Goal: Navigation & Orientation: Find specific page/section

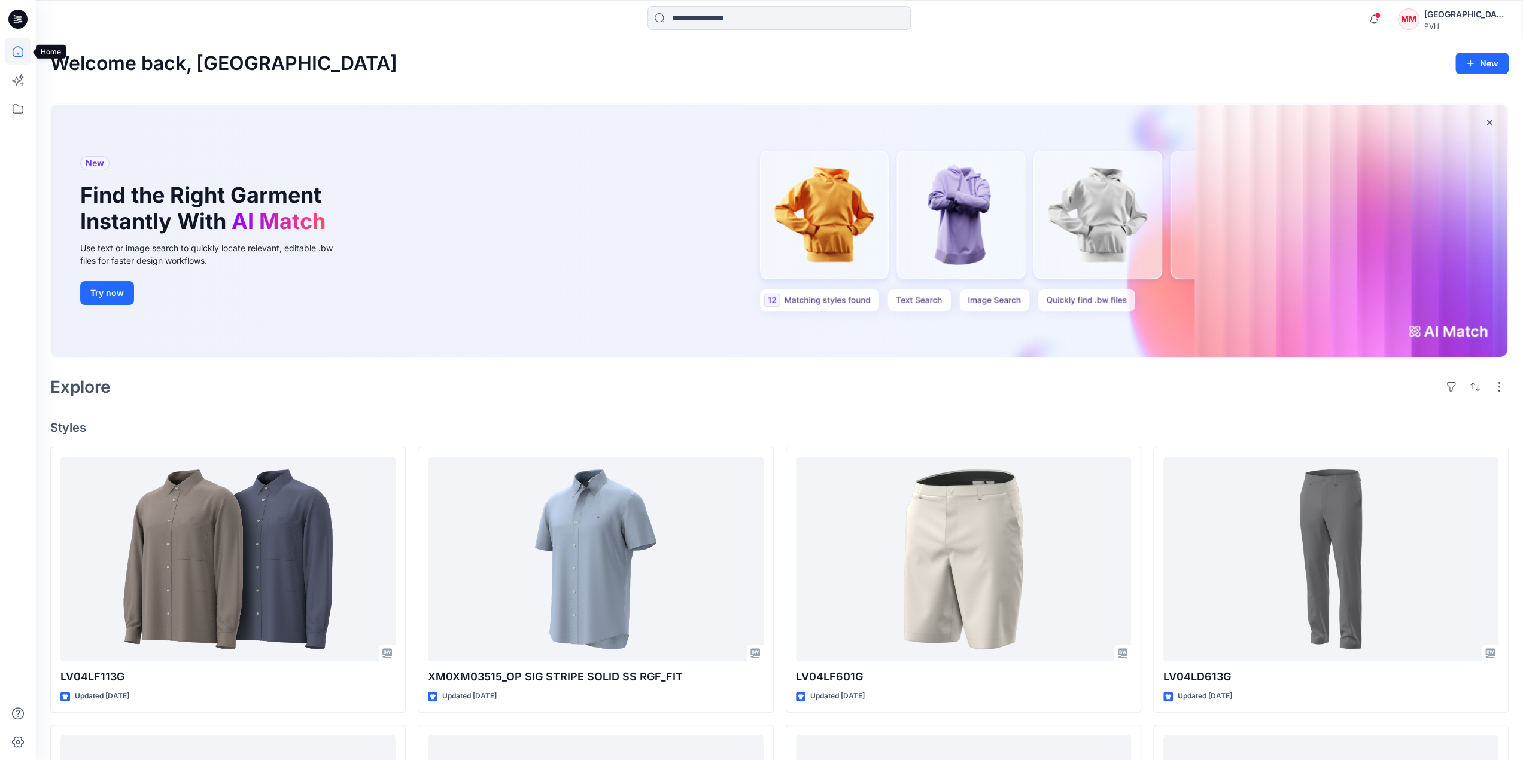
click at [16, 58] on icon at bounding box center [18, 51] width 26 height 26
click at [25, 110] on icon at bounding box center [18, 109] width 26 height 26
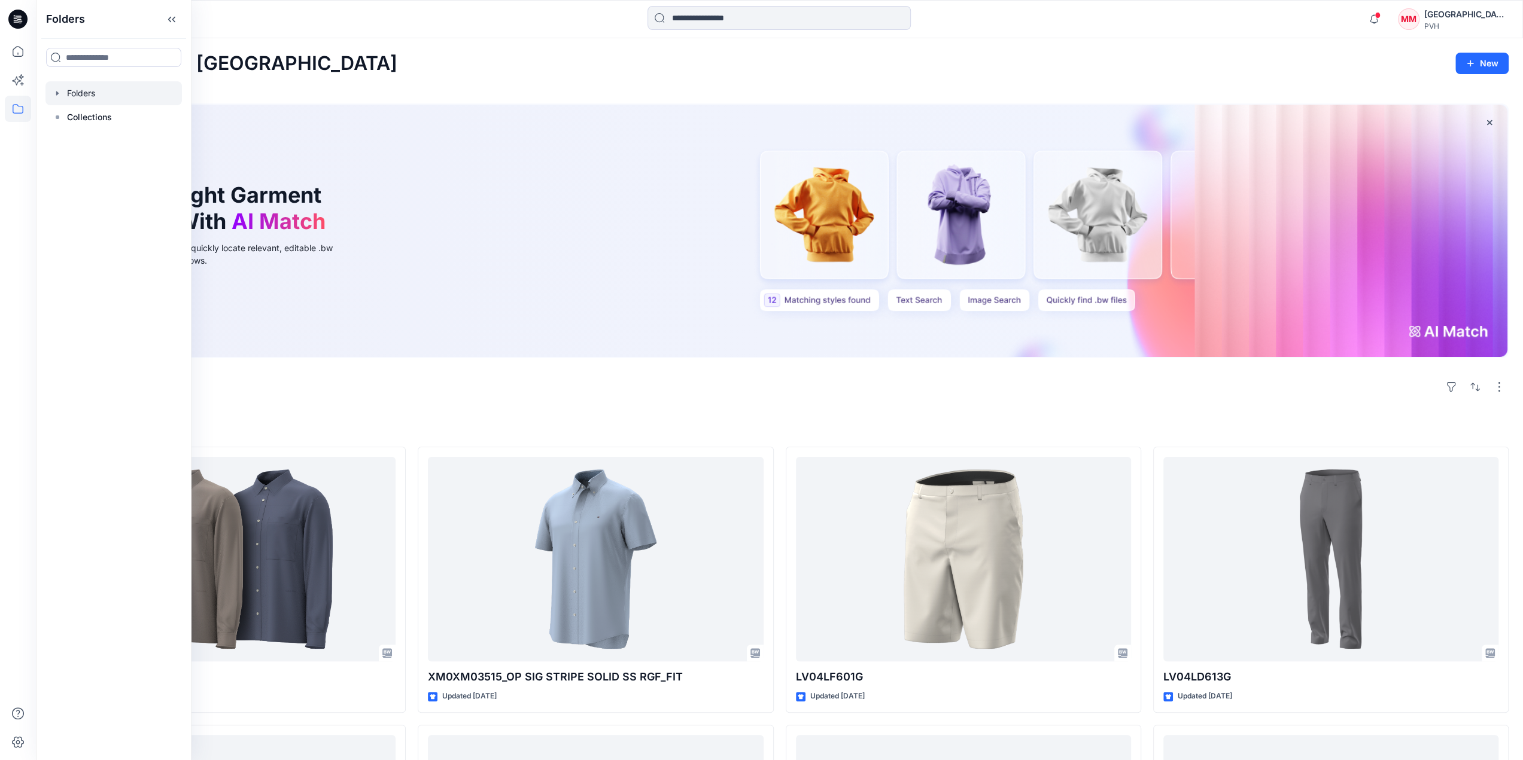
click at [72, 96] on div at bounding box center [113, 93] width 136 height 24
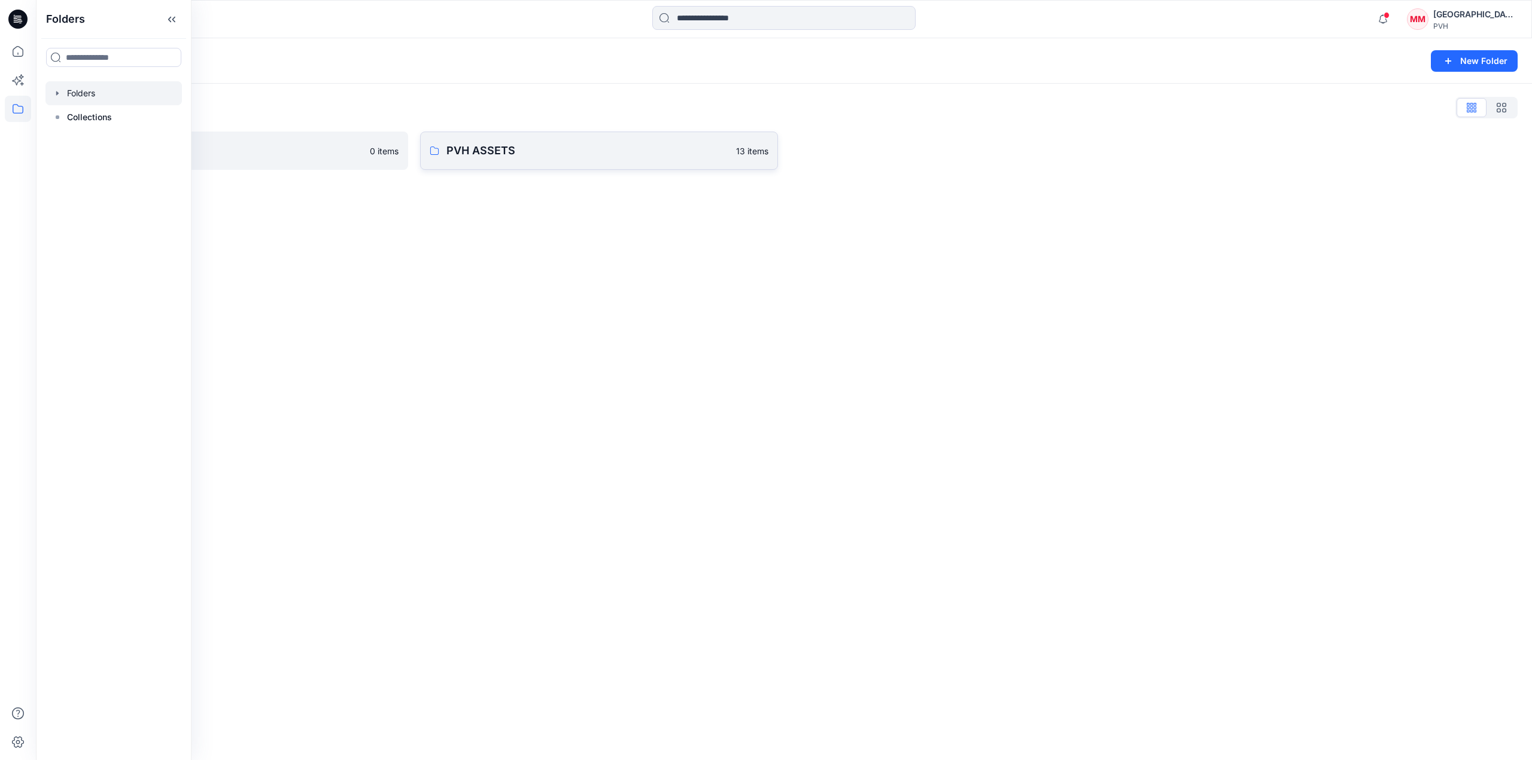
click at [465, 152] on p "PVH ASSETS" at bounding box center [587, 150] width 282 height 17
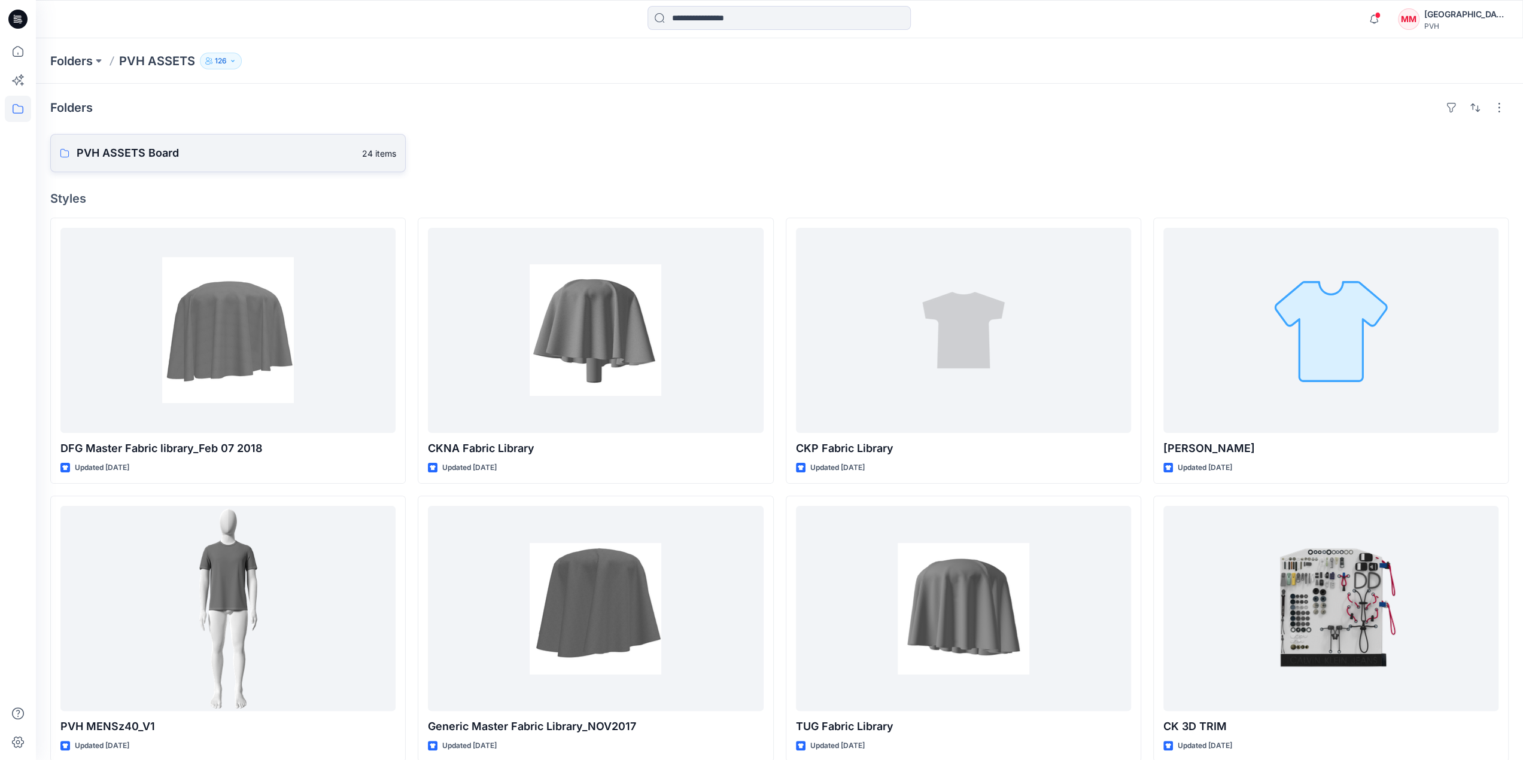
click at [141, 146] on p "PVH ASSETS Board" at bounding box center [216, 153] width 278 height 17
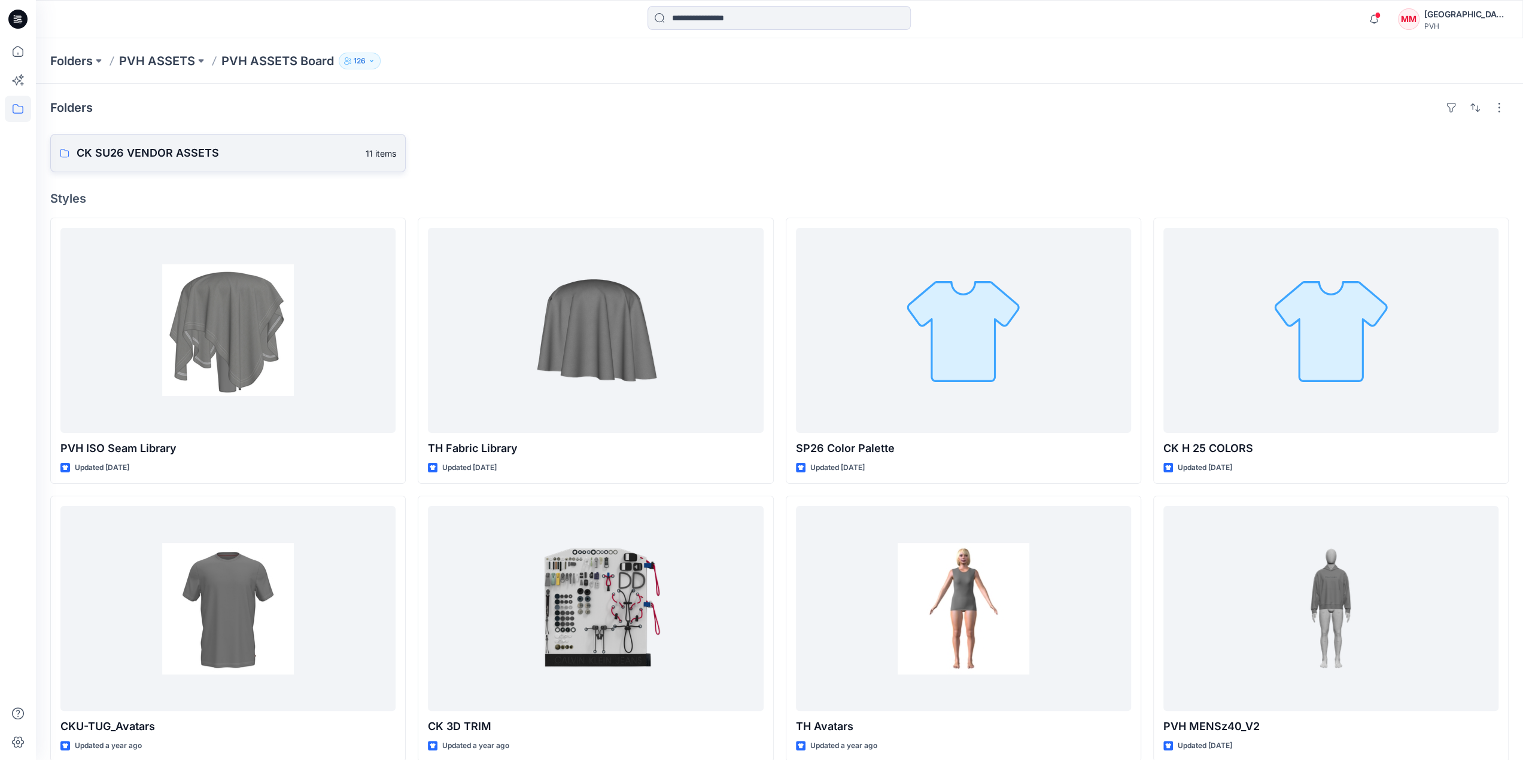
click at [163, 150] on p "CK SU26 VENDOR ASSETS" at bounding box center [218, 153] width 282 height 17
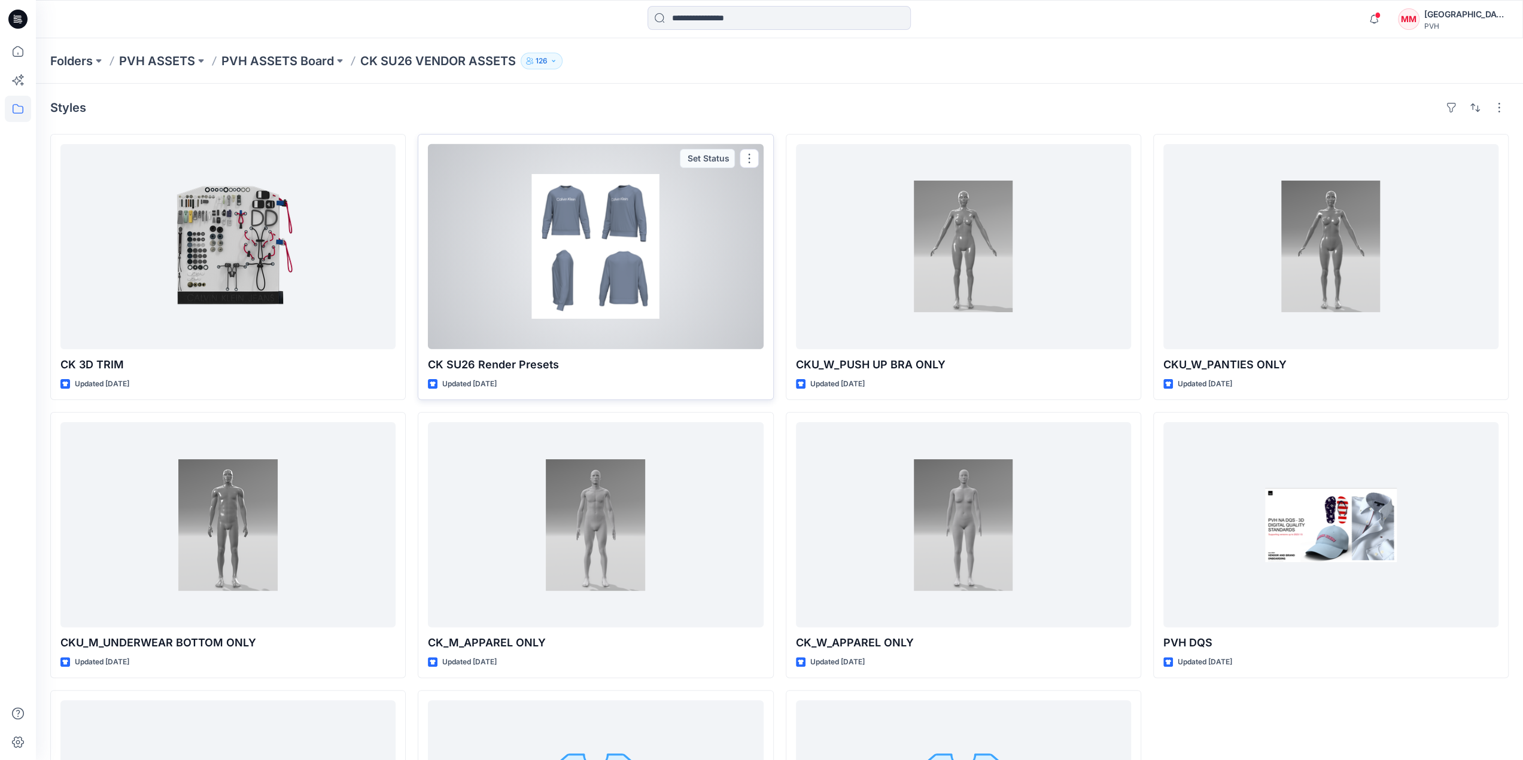
click at [638, 240] on div at bounding box center [595, 246] width 335 height 205
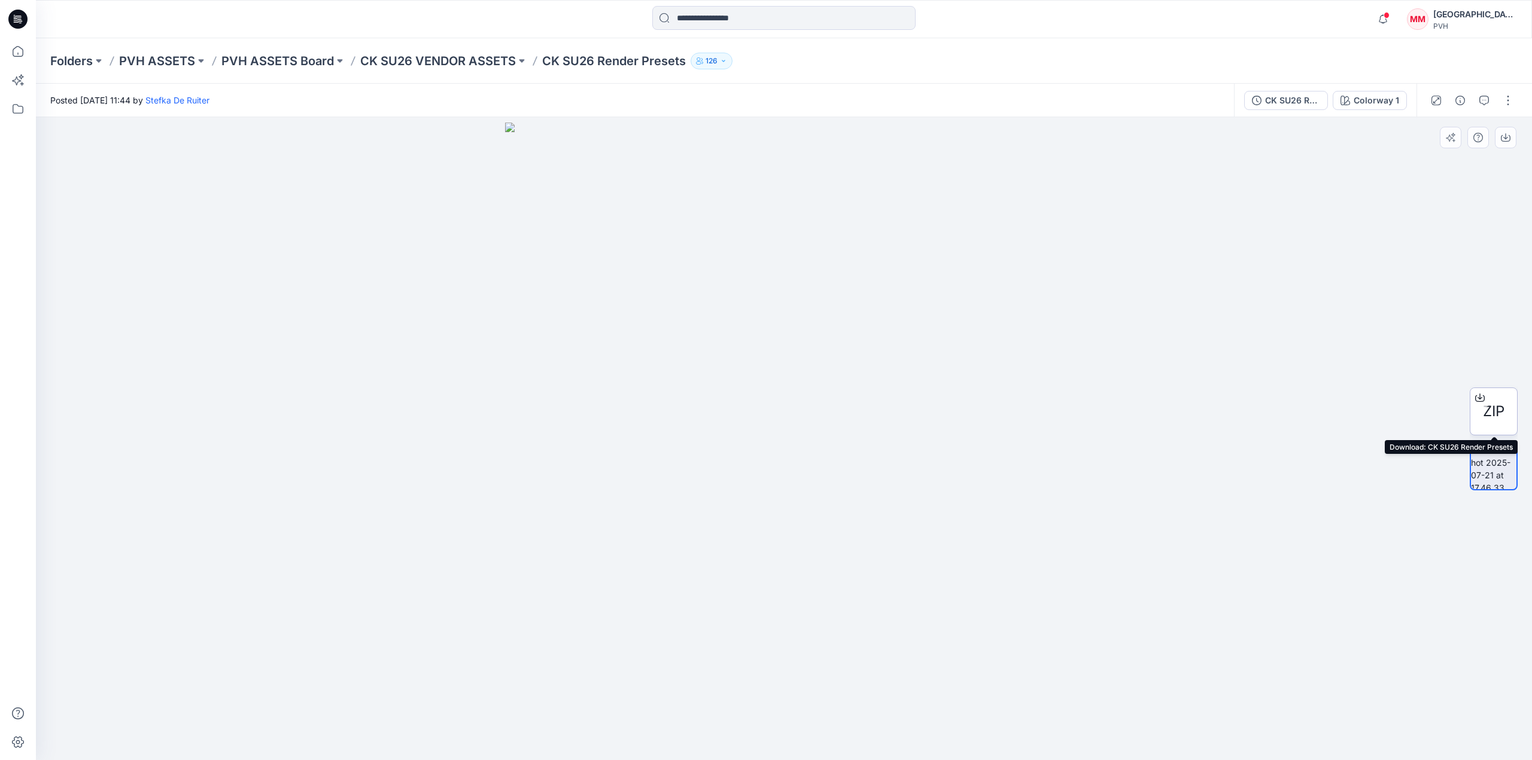
click at [1480, 404] on div at bounding box center [1479, 397] width 19 height 19
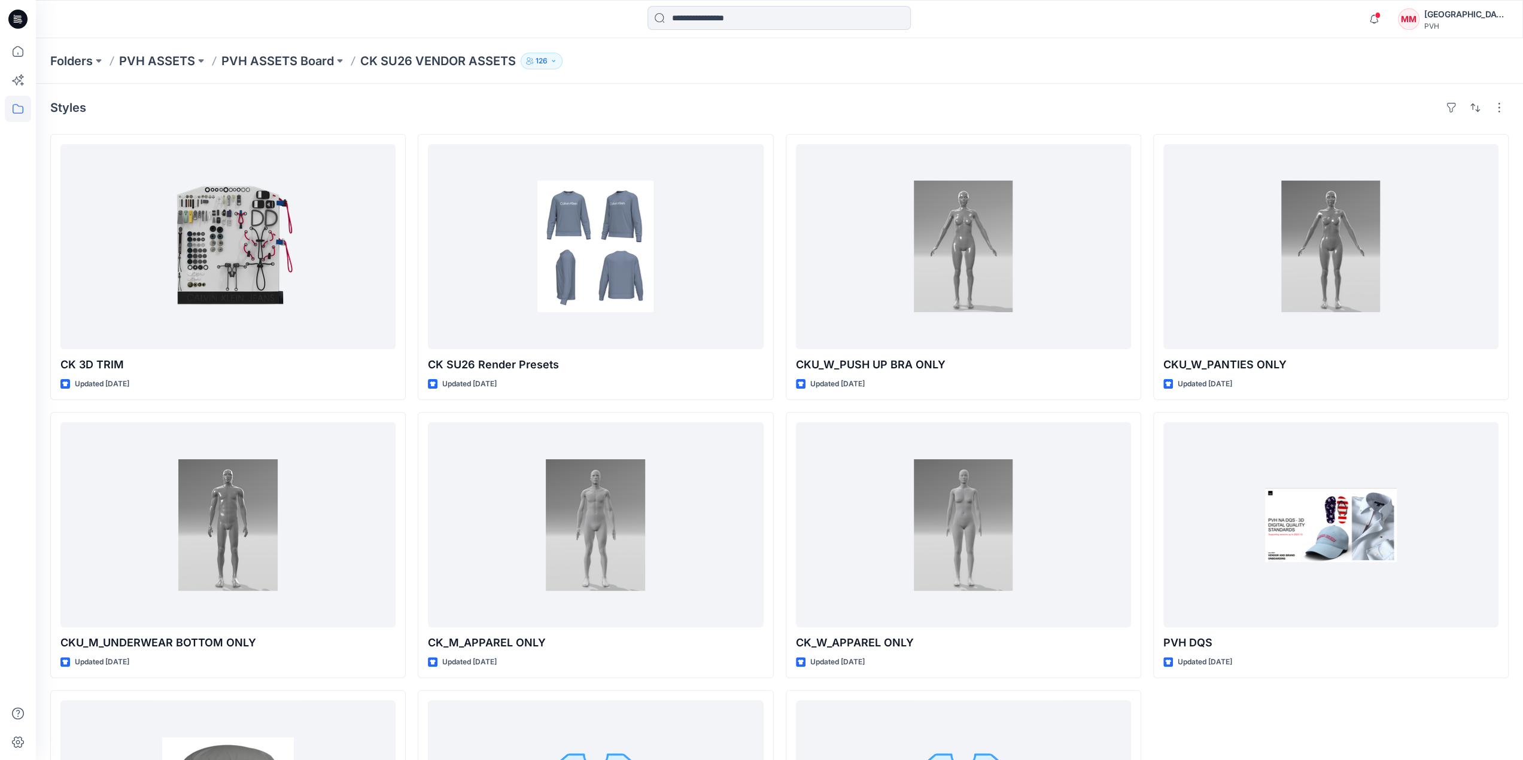
drag, startPoint x: 1410, startPoint y: 1, endPoint x: 1207, endPoint y: 46, distance: 207.9
click at [1207, 46] on div "Folders PVH ASSETS PVH ASSETS Board CK SU26 VENDOR ASSETS 126" at bounding box center [779, 60] width 1487 height 45
click at [1309, 132] on div "Styles CK 3D TRIM Updated [DATE] CKU_M_UNDERWEAR BOTTOM ONLY Updated [DATE] PVH…" at bounding box center [779, 528] width 1487 height 888
